Goal: Transaction & Acquisition: Download file/media

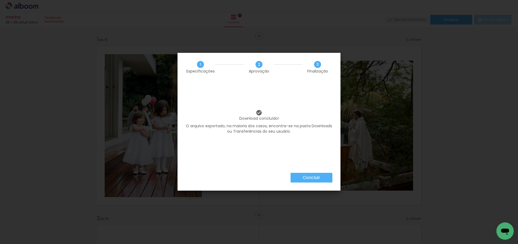
click at [0, 0] on slot "Concluir" at bounding box center [0, 0] width 0 height 0
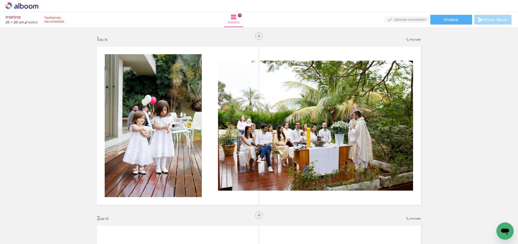
click at [35, 6] on icon at bounding box center [21, 5] width 33 height 7
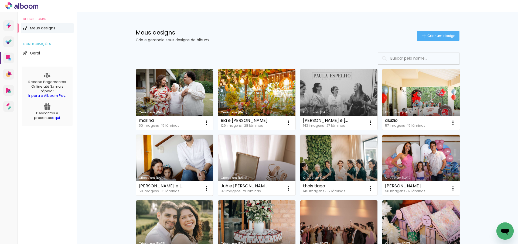
click at [183, 156] on link "Criado em [DATE]" at bounding box center [174, 165] width 77 height 61
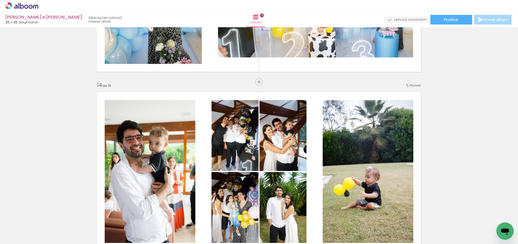
scroll to position [2381, 0]
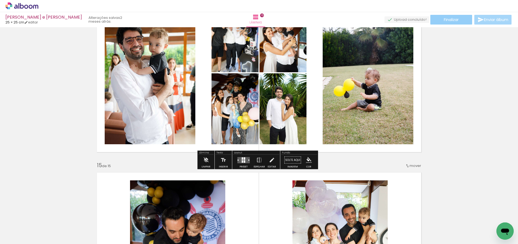
click at [448, 22] on span "Finalizar" at bounding box center [451, 20] width 15 height 4
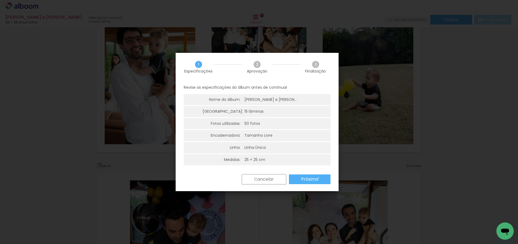
click at [318, 178] on paper-button "Próximo" at bounding box center [310, 180] width 42 height 10
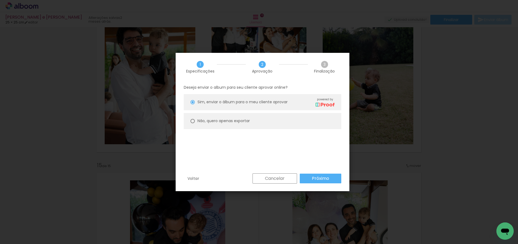
click at [0, 0] on slot "Não, quero apenas exportar" at bounding box center [0, 0] width 0 height 0
type paper-radio-button "on"
click at [0, 0] on slot "Próximo" at bounding box center [0, 0] width 0 height 0
type input "Alta, 300 DPI"
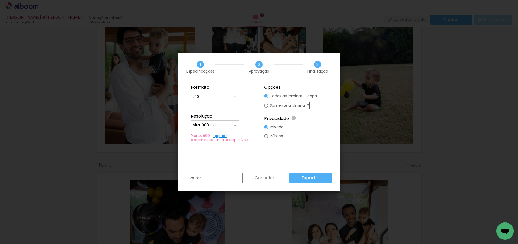
click at [0, 0] on slot "Exportar" at bounding box center [0, 0] width 0 height 0
